Goal: Task Accomplishment & Management: Use online tool/utility

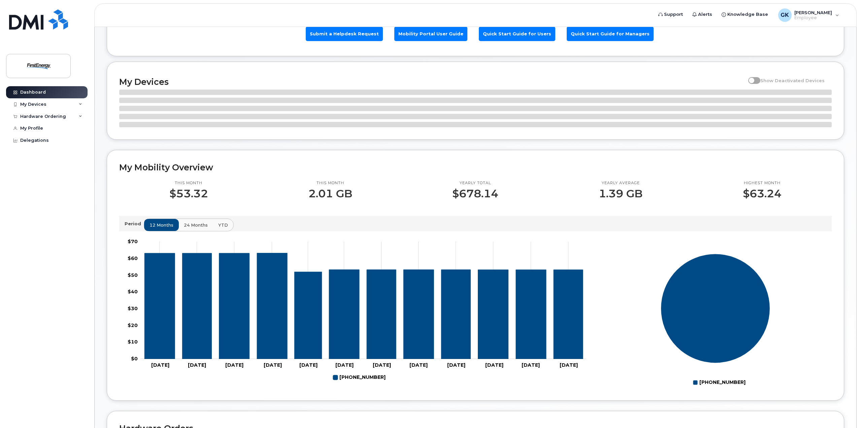
scroll to position [67, 0]
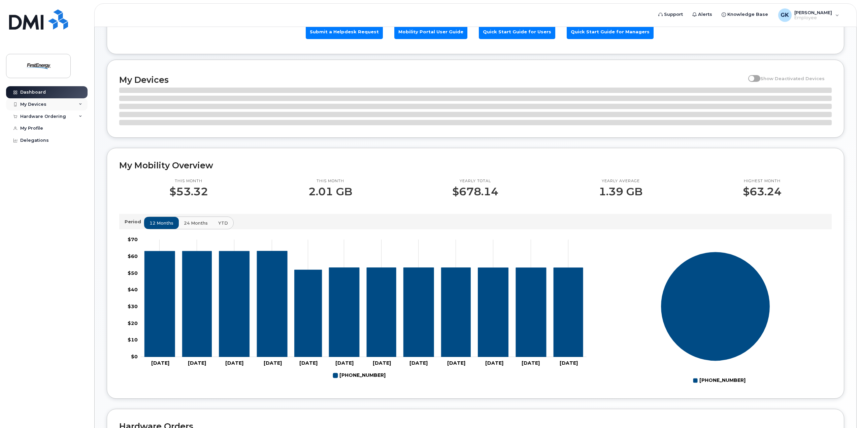
click at [38, 101] on div "My Devices" at bounding box center [46, 104] width 81 height 12
click at [48, 156] on div "Hardware Ordering" at bounding box center [43, 152] width 46 height 5
click at [42, 92] on div "Dashboard" at bounding box center [33, 92] width 26 height 5
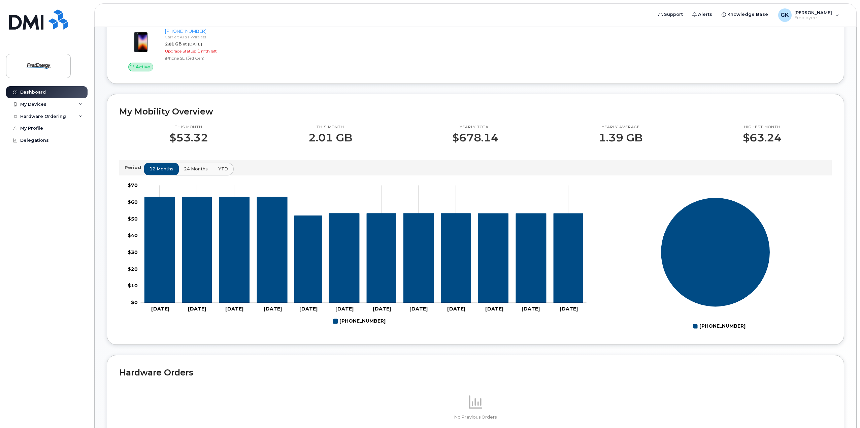
scroll to position [199, 0]
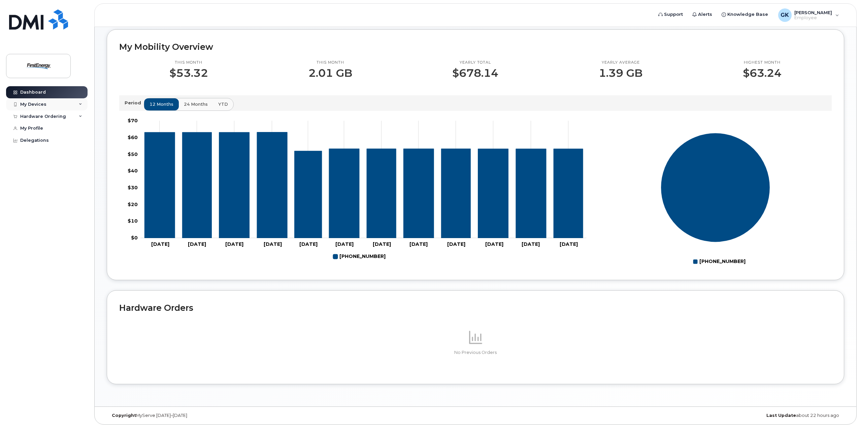
click at [28, 105] on div "My Devices" at bounding box center [33, 104] width 26 height 5
click at [52, 133] on div "([PERSON_NAME])" at bounding box center [61, 136] width 41 height 6
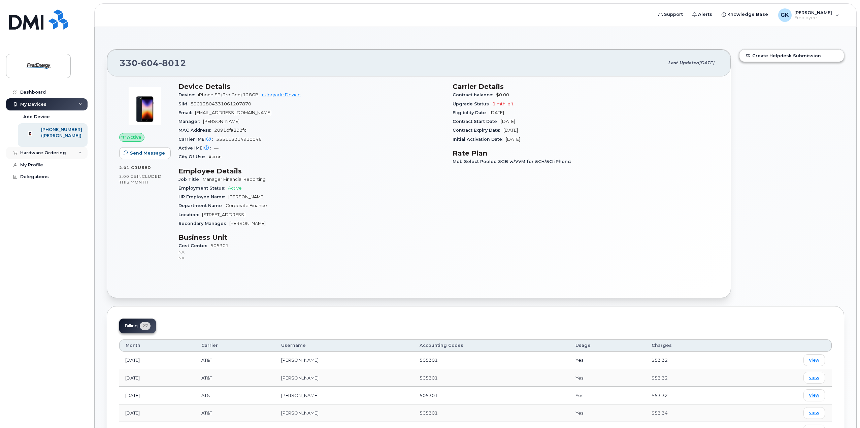
click at [61, 156] on div "Hardware Ordering" at bounding box center [43, 152] width 46 height 5
click at [34, 168] on div "New Order" at bounding box center [36, 165] width 26 height 6
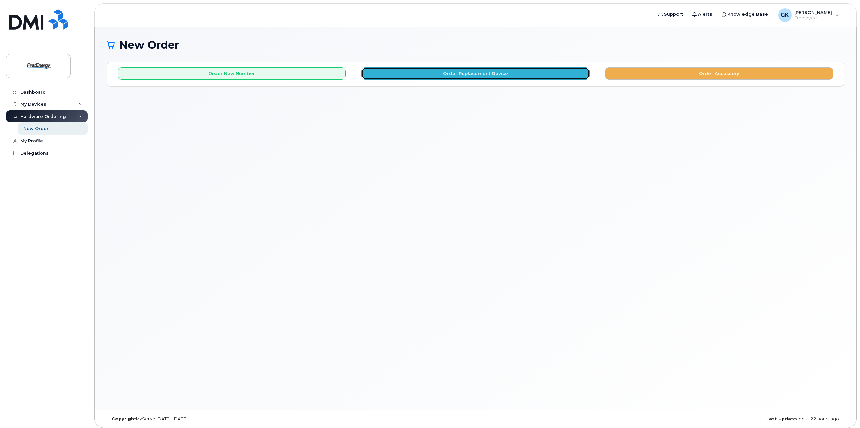
click at [484, 73] on button "Order Replacement Device" at bounding box center [475, 73] width 228 height 12
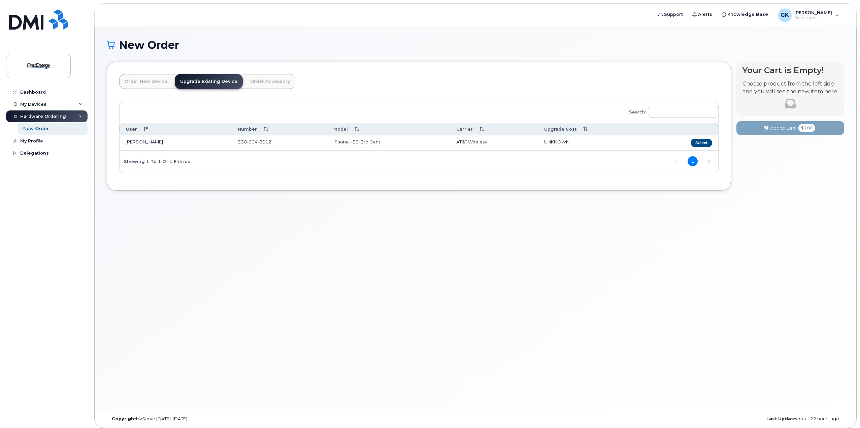
click at [183, 144] on td "[PERSON_NAME]" at bounding box center [175, 142] width 112 height 15
click at [707, 141] on button "Select" at bounding box center [701, 143] width 22 height 8
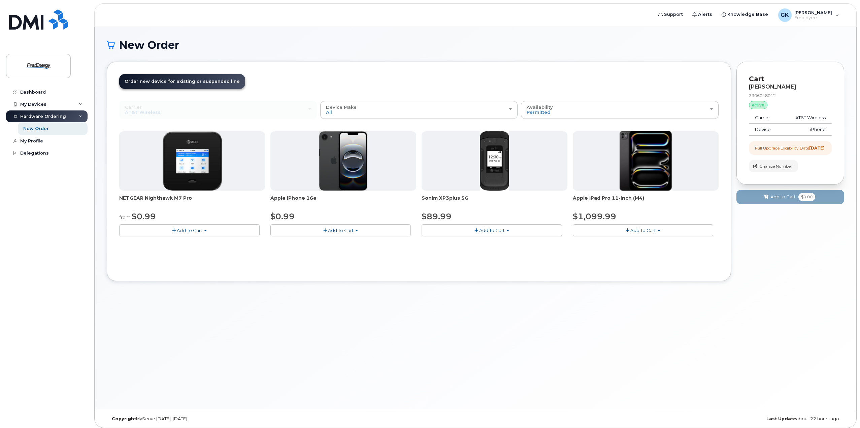
drag, startPoint x: 467, startPoint y: 197, endPoint x: 424, endPoint y: 198, distance: 43.1
click at [421, 200] on span "Sonim XP3plus 5G" at bounding box center [494, 201] width 146 height 13
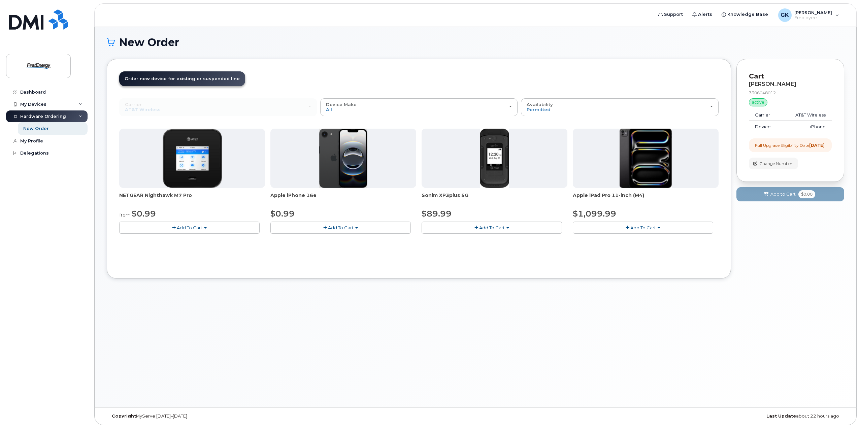
scroll to position [3, 0]
